Goal: Download file/media

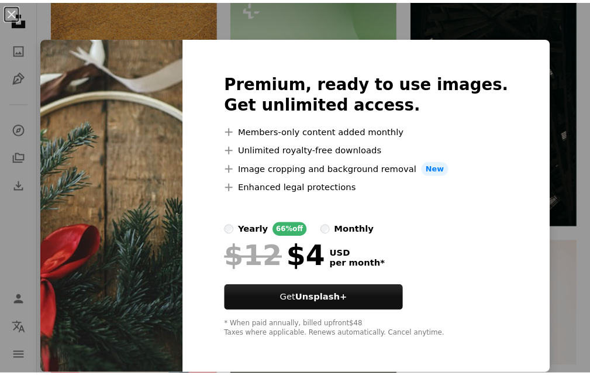
scroll to position [1, 0]
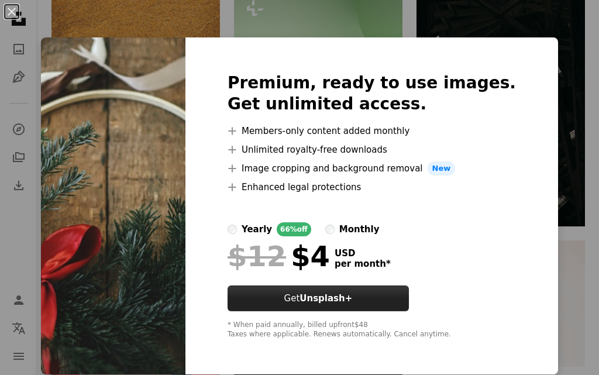
click at [292, 300] on button "Get Unsplash+" at bounding box center [318, 299] width 181 height 26
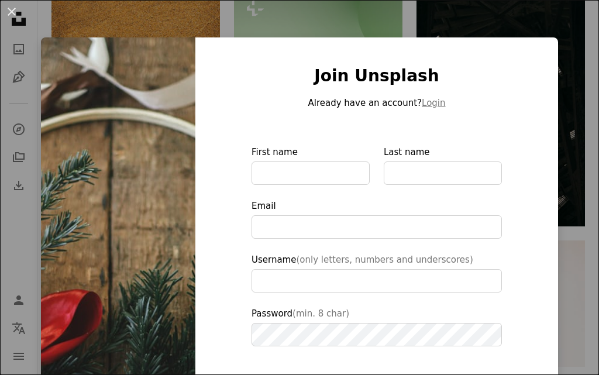
click at [564, 38] on div "An X shape Join Unsplash Already have an account? Login First name Last name Em…" at bounding box center [299, 187] width 599 height 375
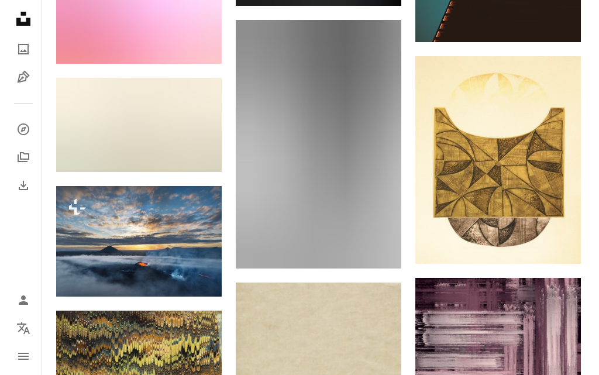
scroll to position [5667, 0]
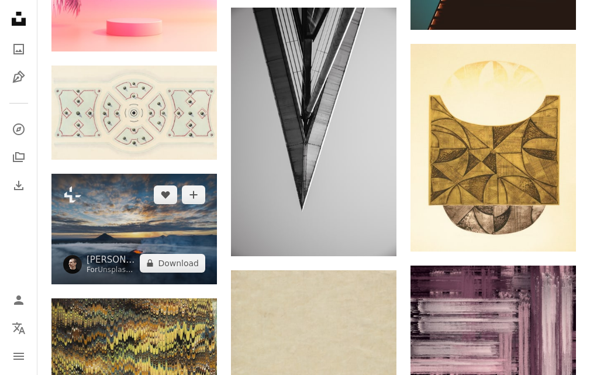
click at [103, 204] on img at bounding box center [134, 229] width 166 height 111
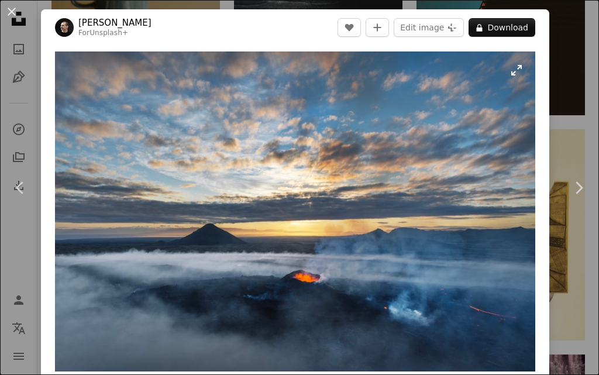
click at [462, 118] on img "Zoom in on this image" at bounding box center [295, 211] width 480 height 320
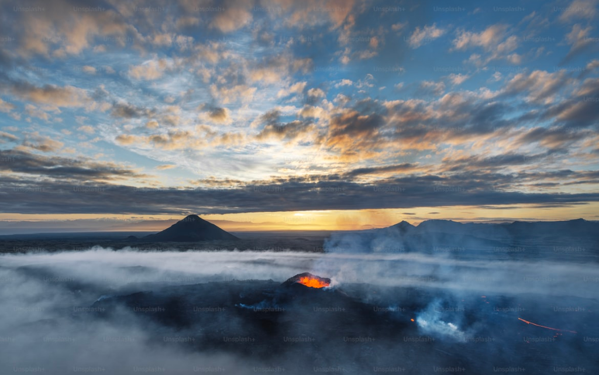
click at [462, 118] on img "Zoom out on this image" at bounding box center [299, 199] width 600 height 400
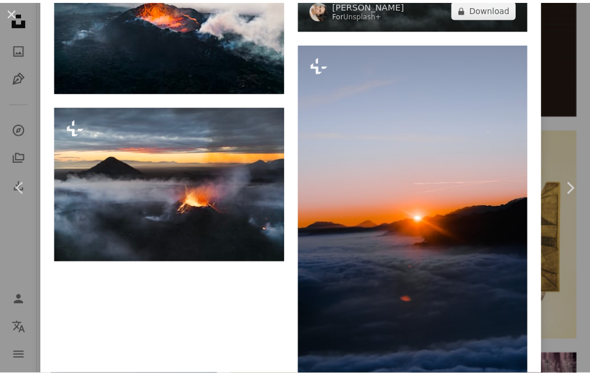
scroll to position [4905, 0]
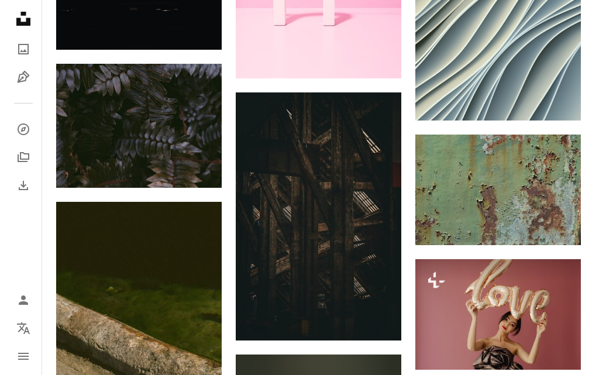
scroll to position [7890, 0]
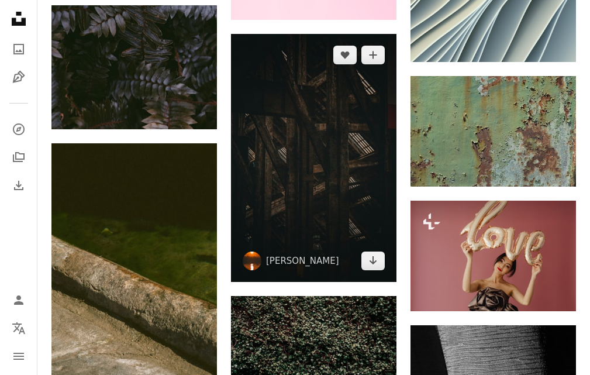
click at [377, 192] on img at bounding box center [314, 158] width 166 height 249
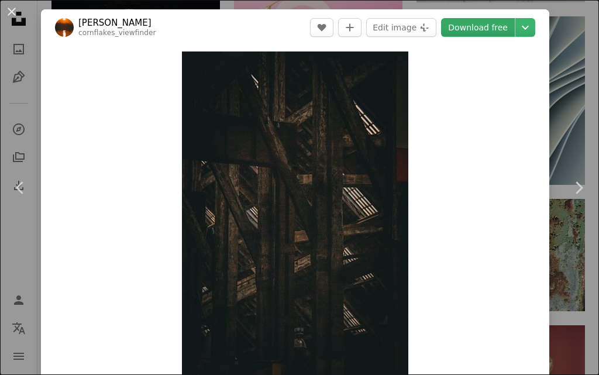
click at [458, 25] on link "Download free" at bounding box center [478, 27] width 74 height 19
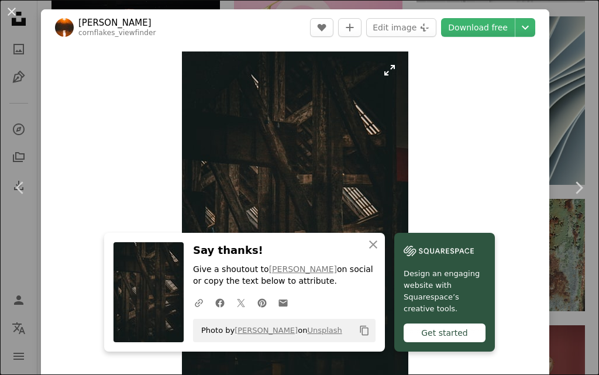
click at [343, 135] on img "Zoom in on this image" at bounding box center [295, 221] width 226 height 340
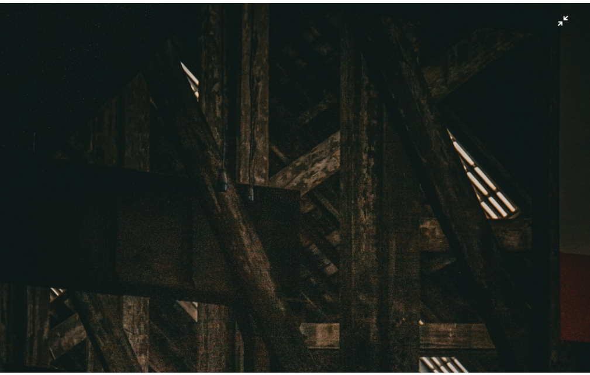
scroll to position [250, 0]
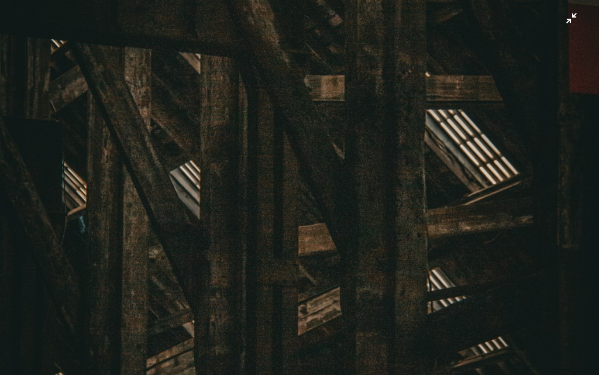
drag, startPoint x: 326, startPoint y: 133, endPoint x: 287, endPoint y: 134, distance: 39.8
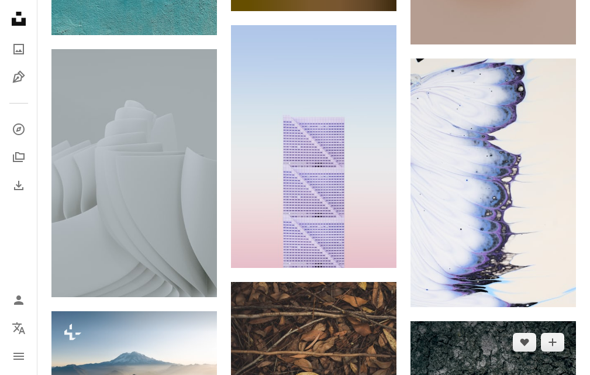
scroll to position [14993, 0]
